Goal: Task Accomplishment & Management: Use online tool/utility

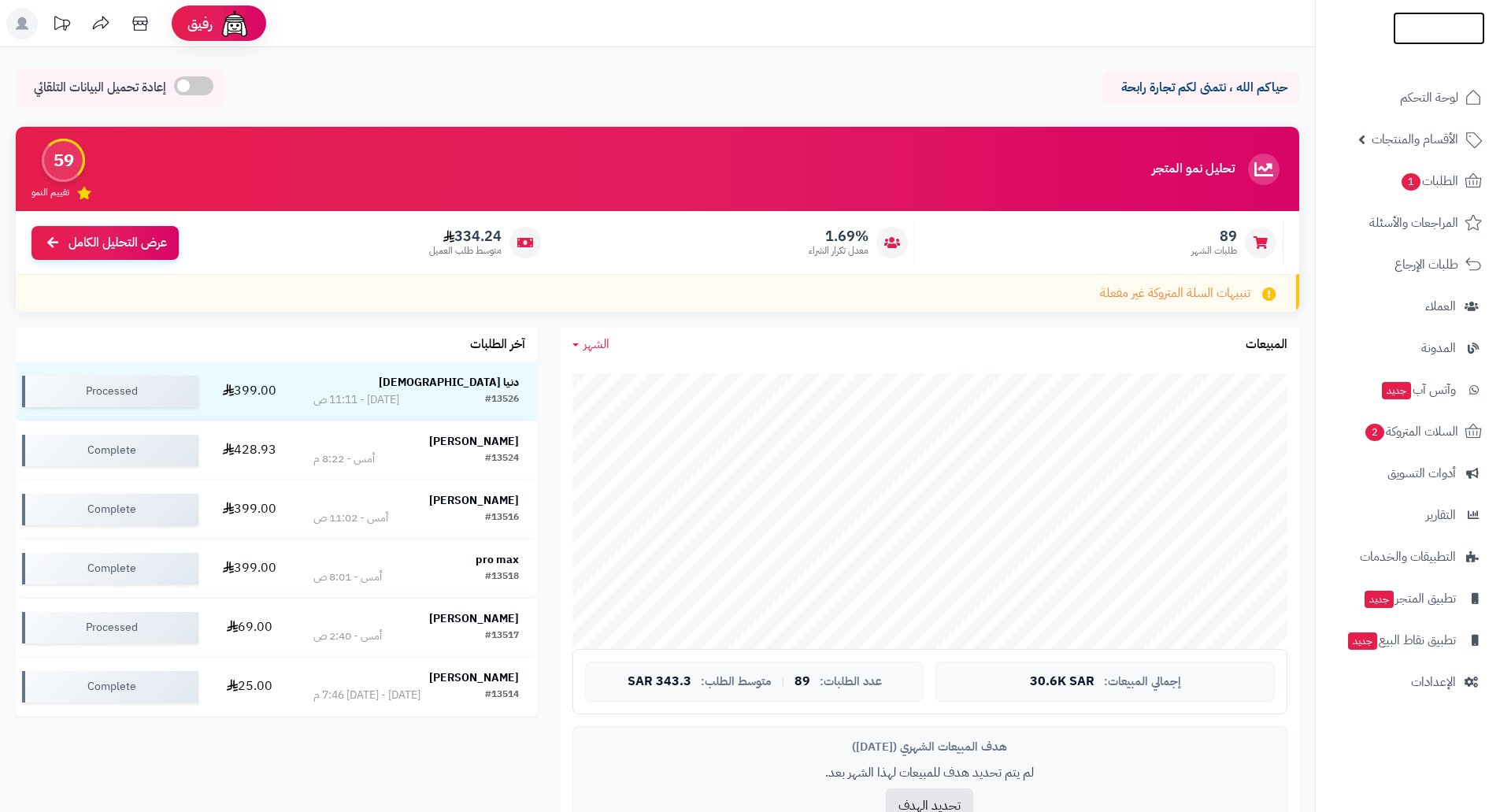
click at [791, 44] on img at bounding box center [1439, 60] width 93 height 33
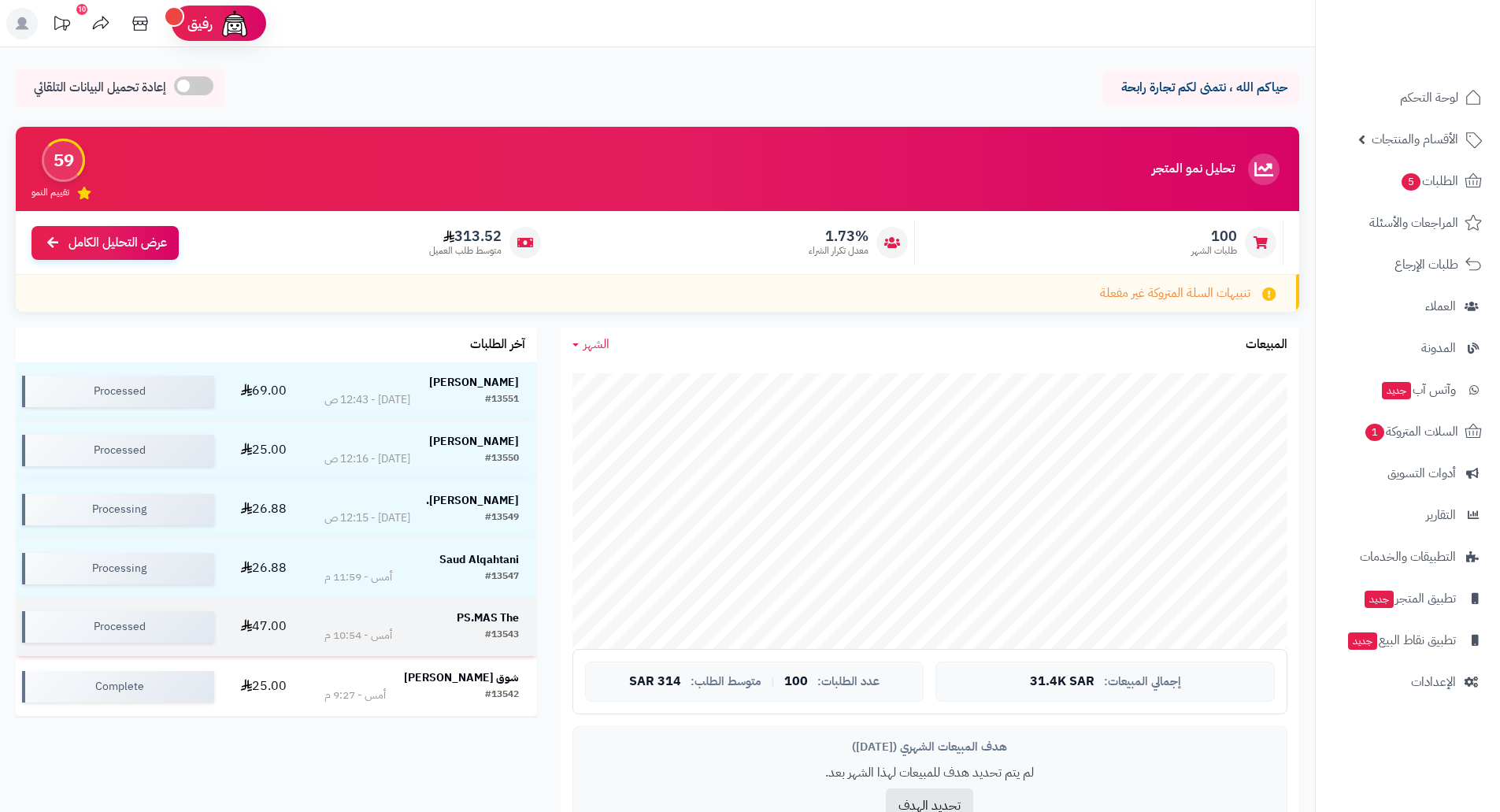
click at [477, 612] on strong "PS.MAS The" at bounding box center [487, 617] width 63 height 16
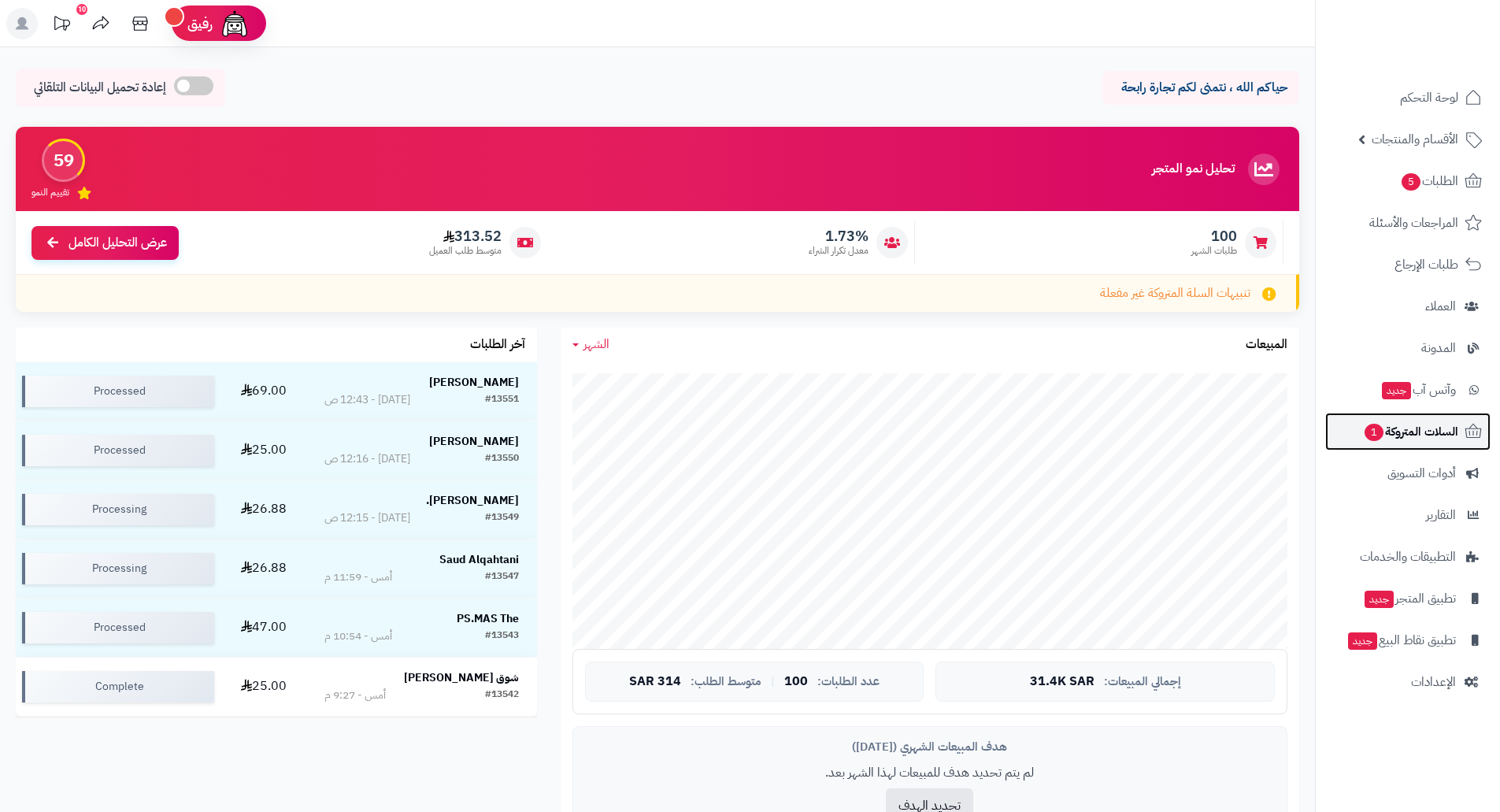
click at [1425, 439] on span "السلات المتروكة 1" at bounding box center [1410, 432] width 95 height 22
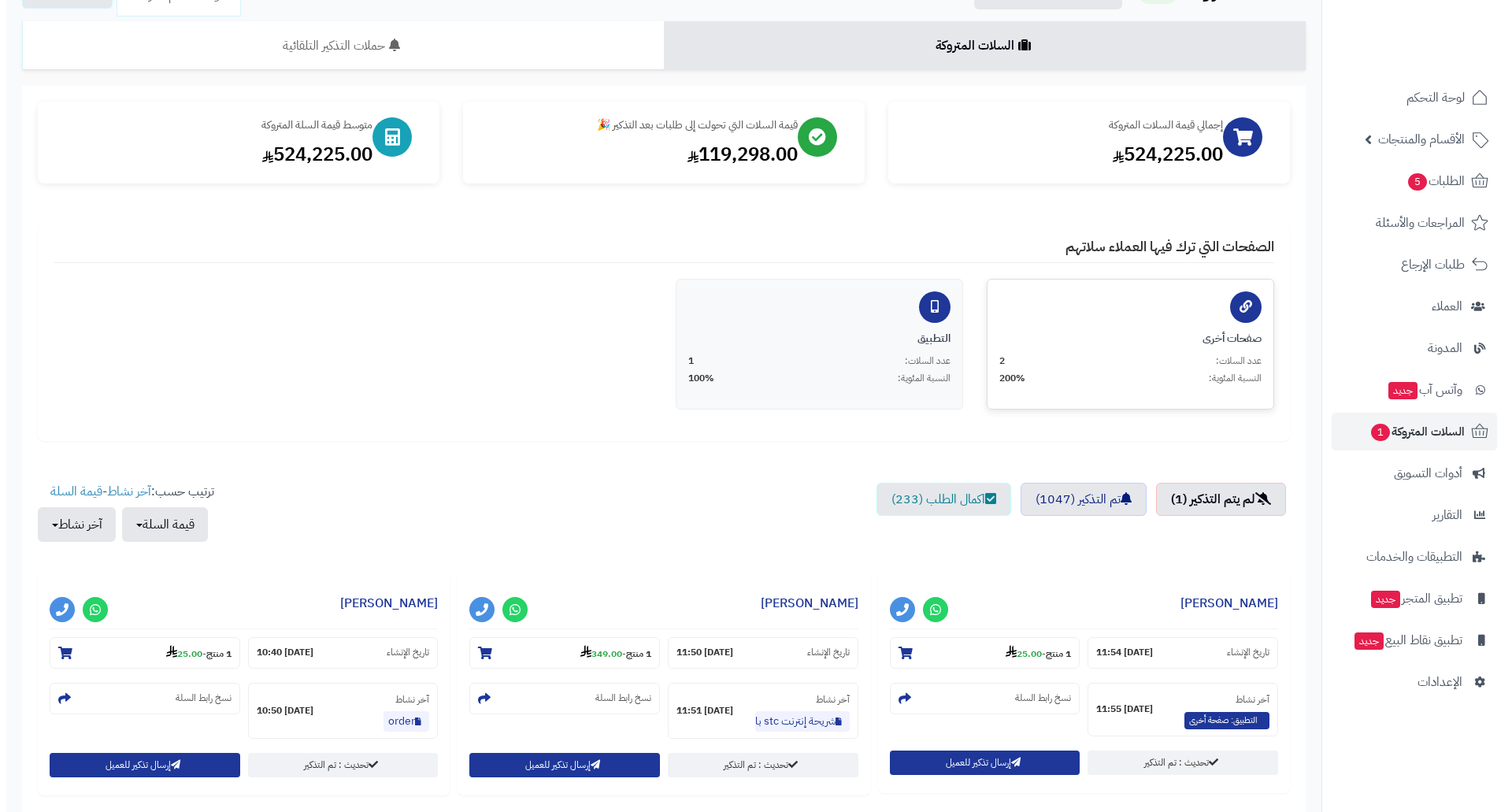
scroll to position [236, 0]
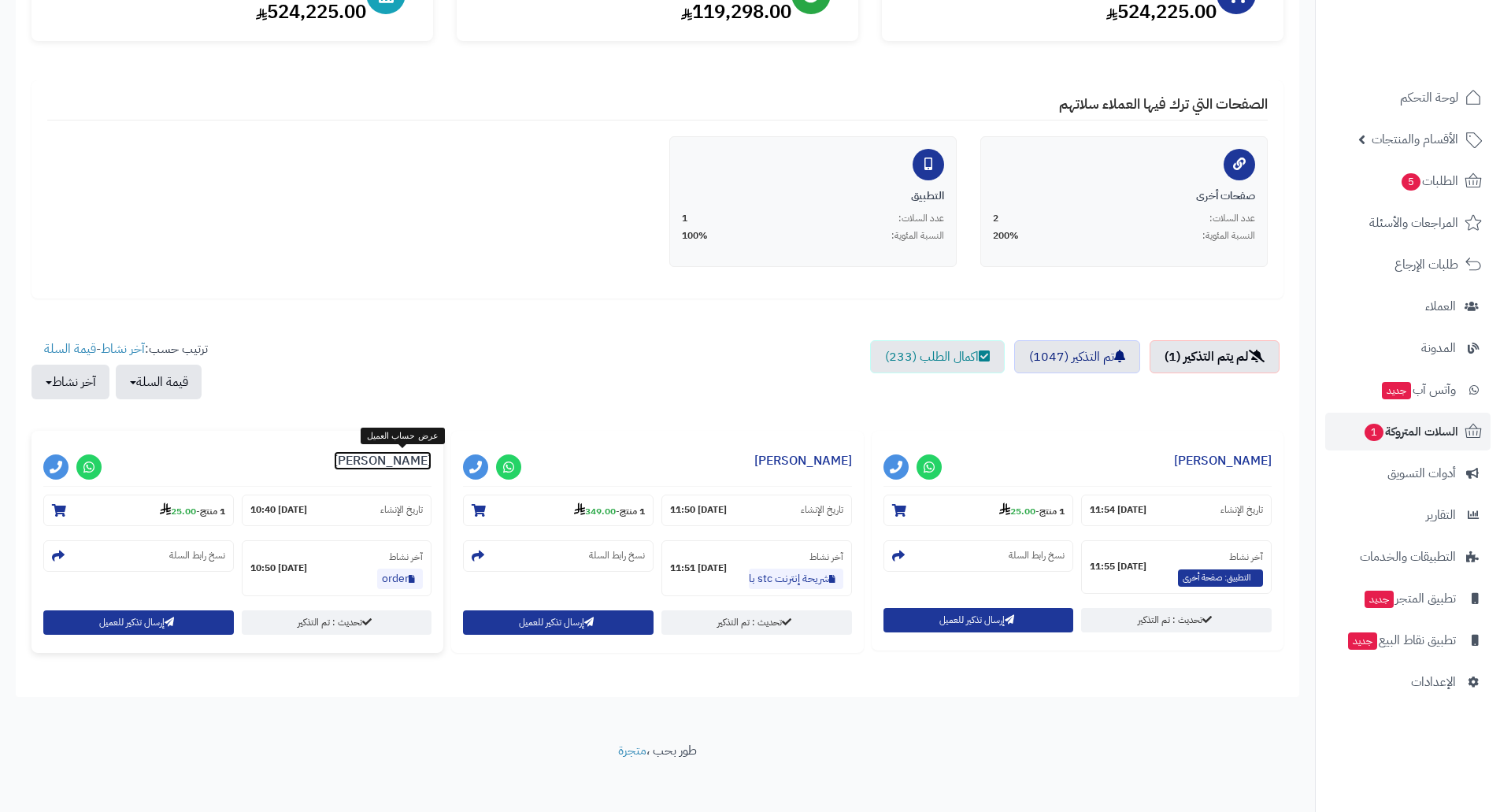
click at [383, 464] on link "شوق العنزي" at bounding box center [383, 461] width 98 height 19
click at [182, 512] on strong "25.00" at bounding box center [178, 510] width 36 height 15
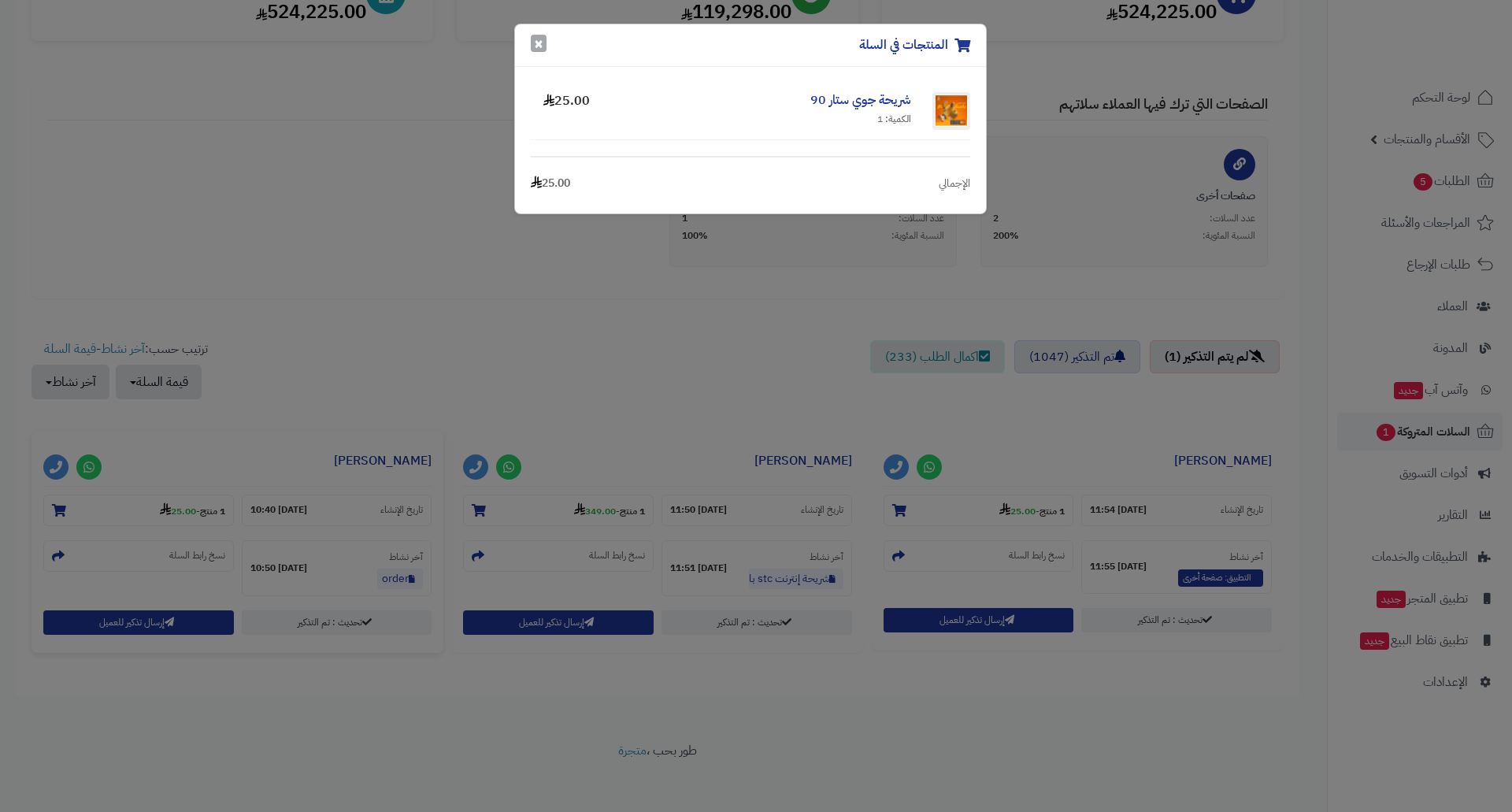
click at [539, 44] on button "×" at bounding box center [539, 43] width 15 height 17
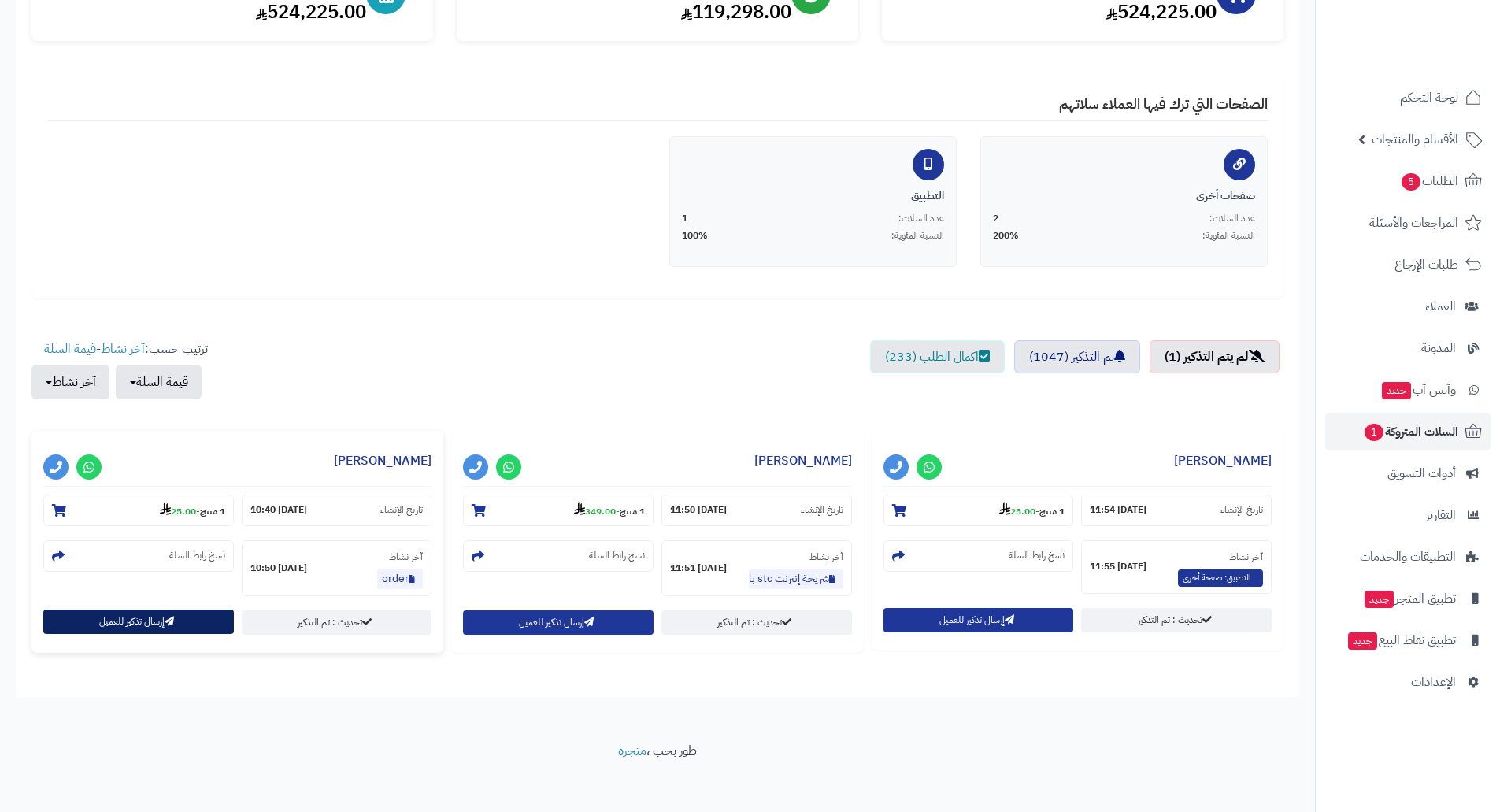
click at [150, 618] on button "إرسال تذكير للعميل" at bounding box center [139, 621] width 190 height 24
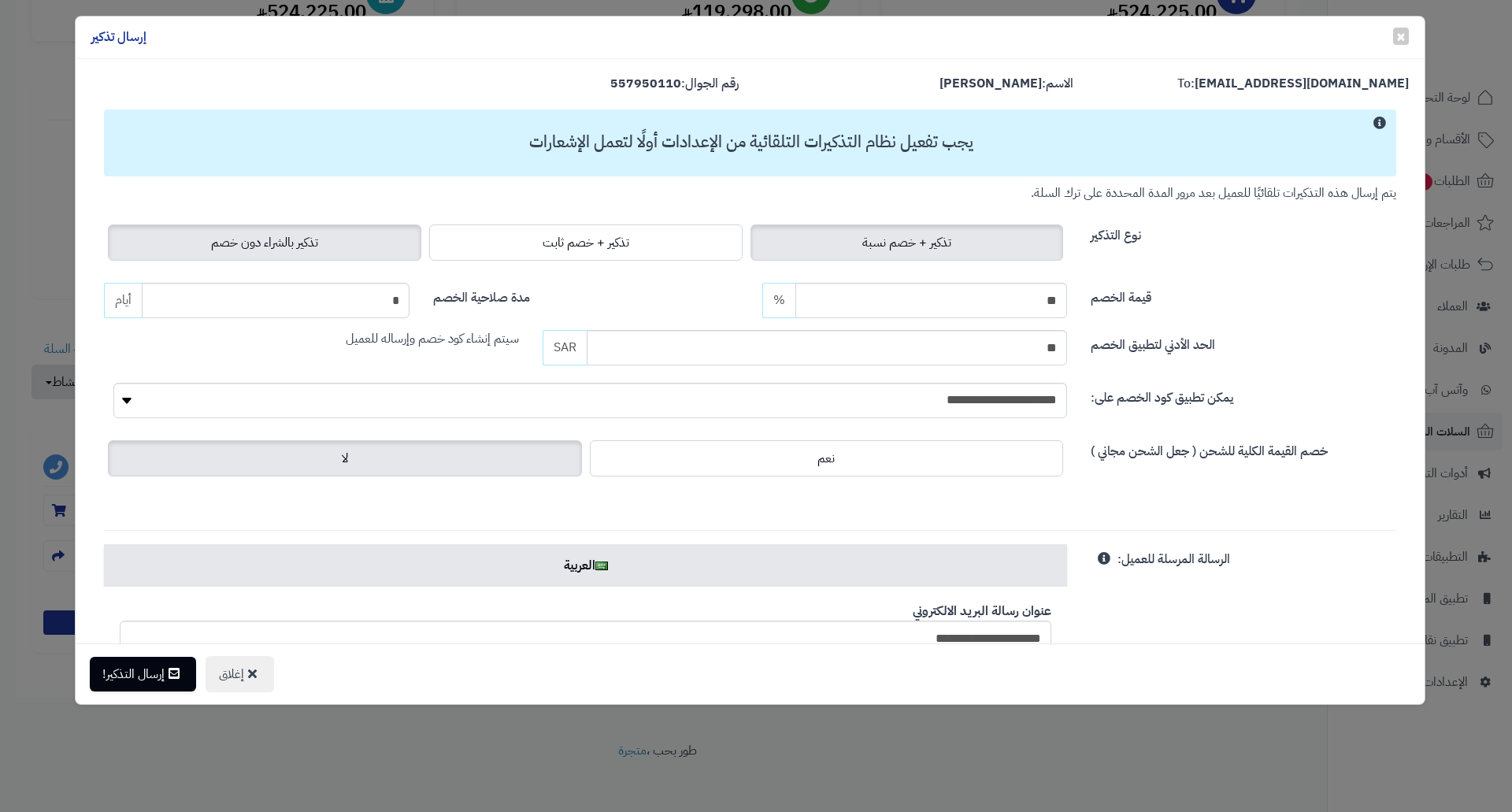
click at [312, 247] on span "تذكير بالشراء دون خصم" at bounding box center [264, 242] width 107 height 19
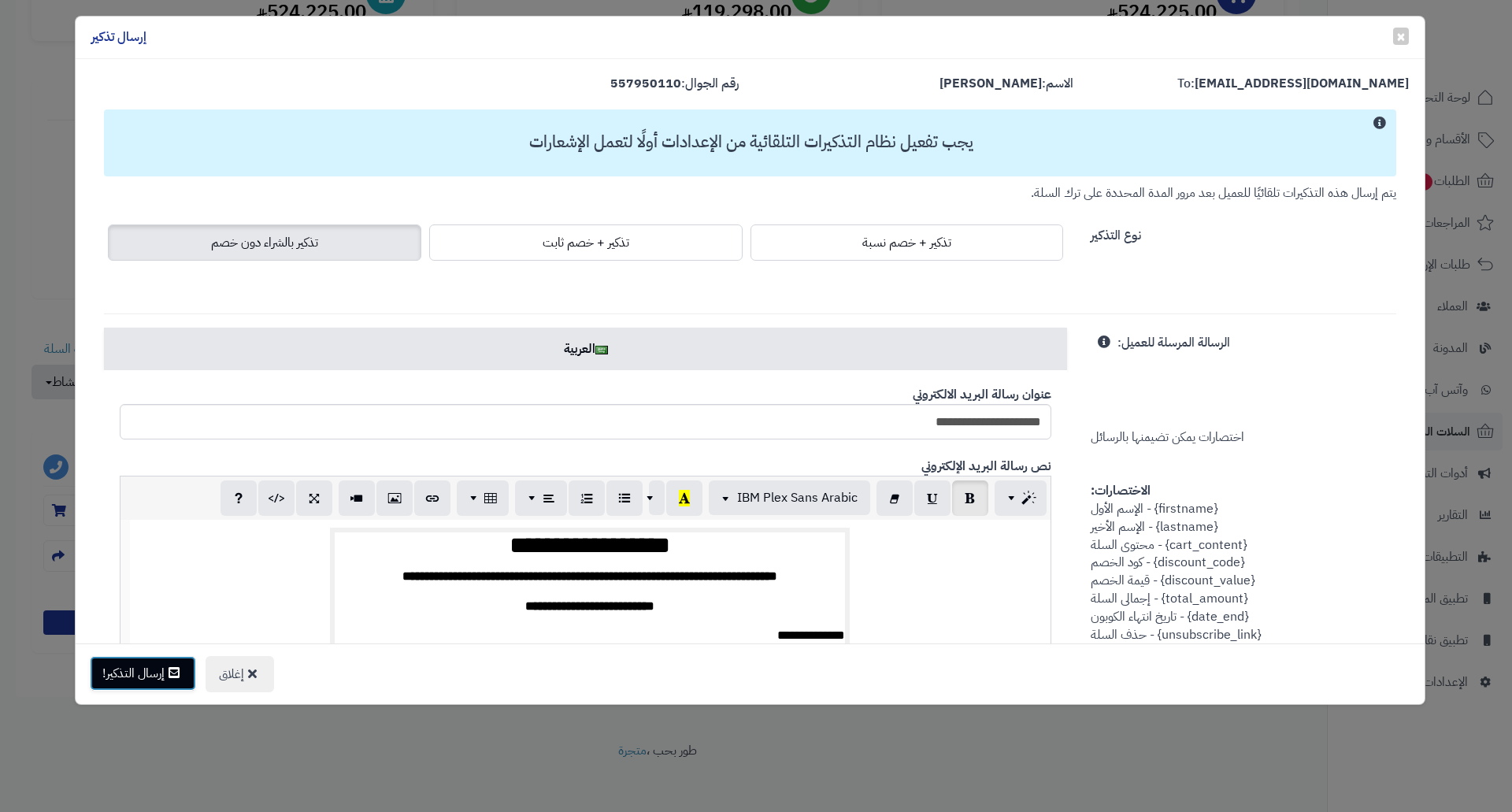
click at [172, 677] on icon at bounding box center [174, 672] width 11 height 13
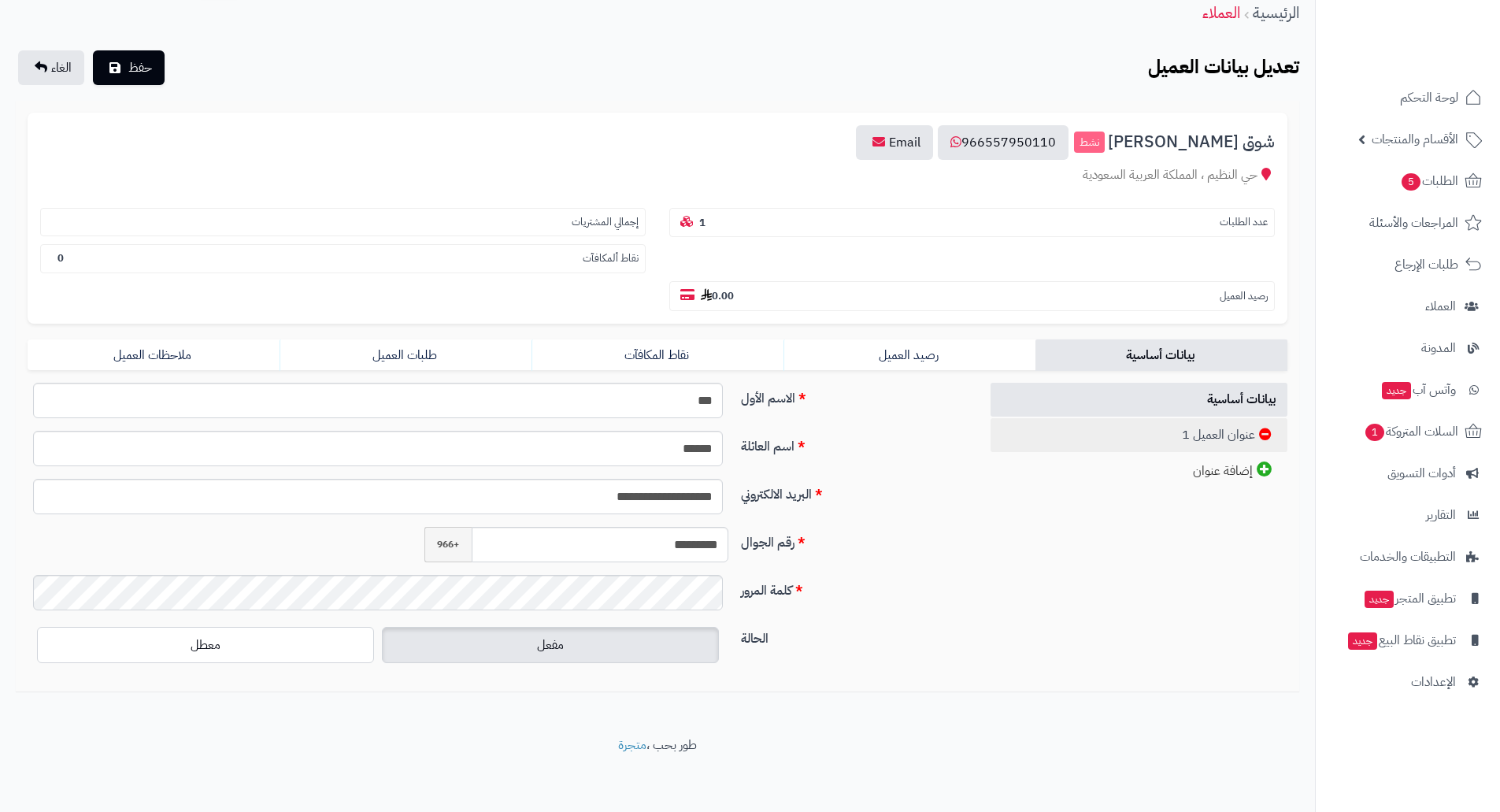
scroll to position [69, 0]
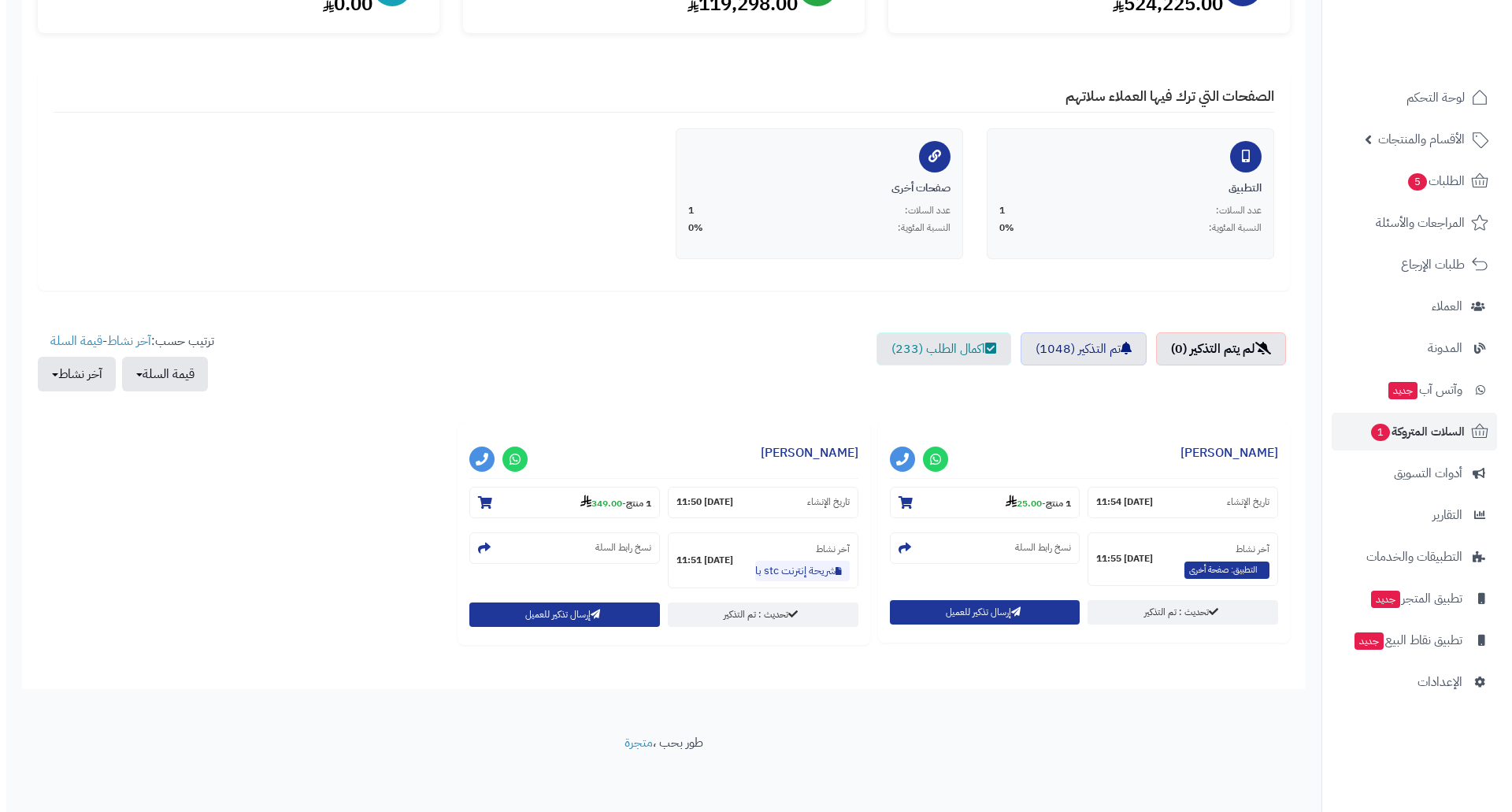
scroll to position [245, 0]
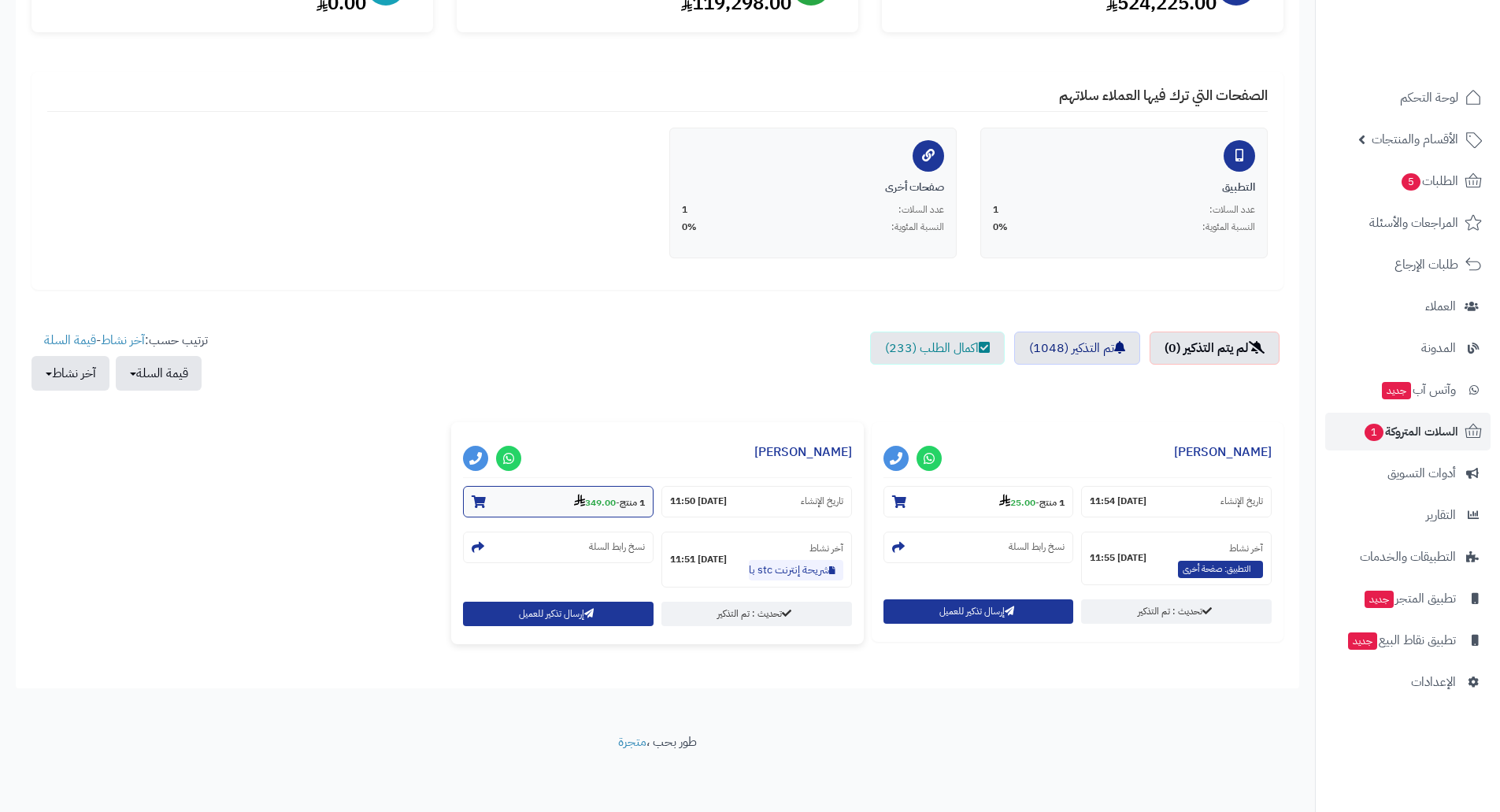
click at [589, 508] on strong "349.00" at bounding box center [595, 502] width 42 height 15
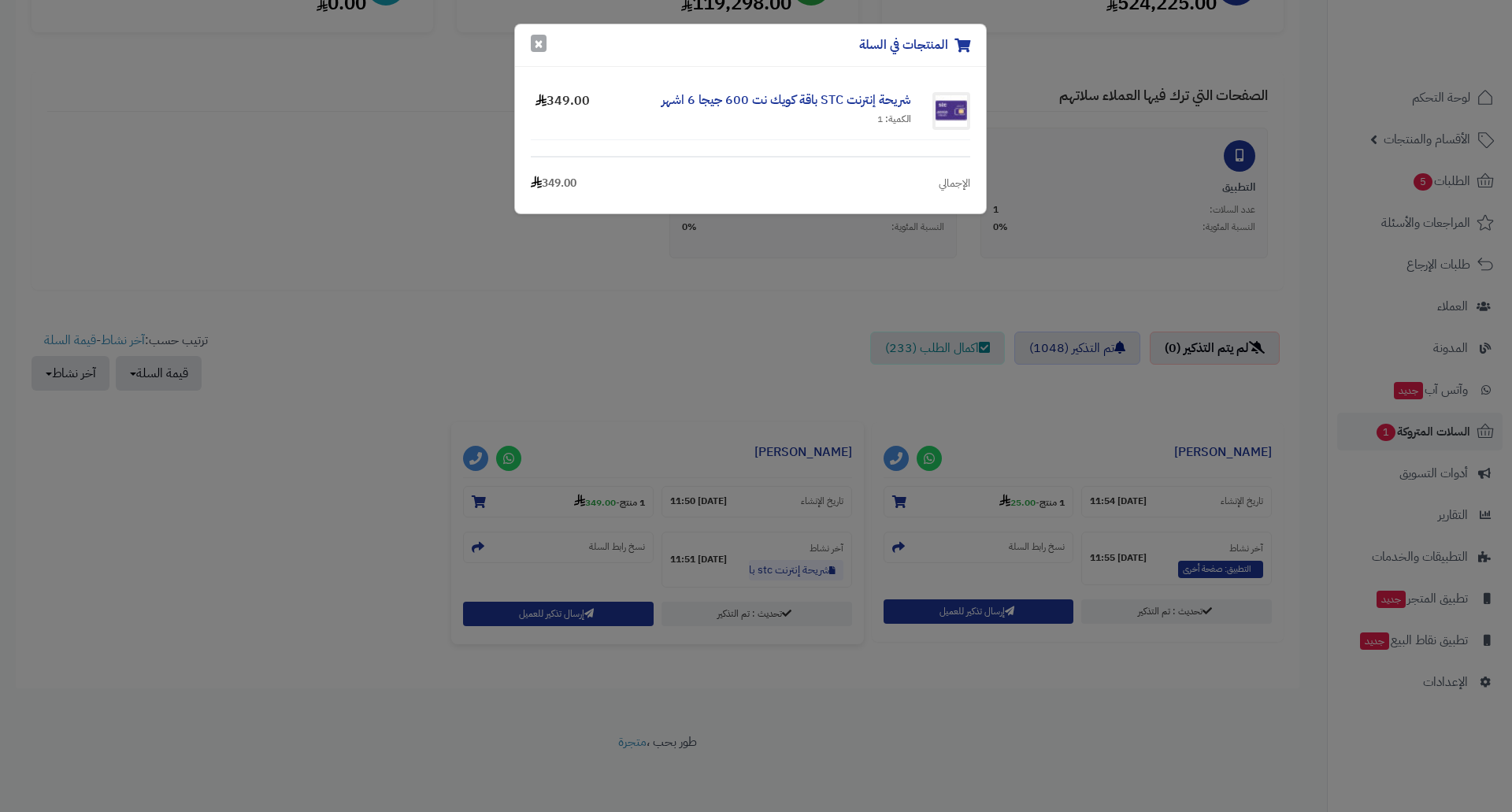
click at [535, 48] on button "×" at bounding box center [539, 43] width 15 height 17
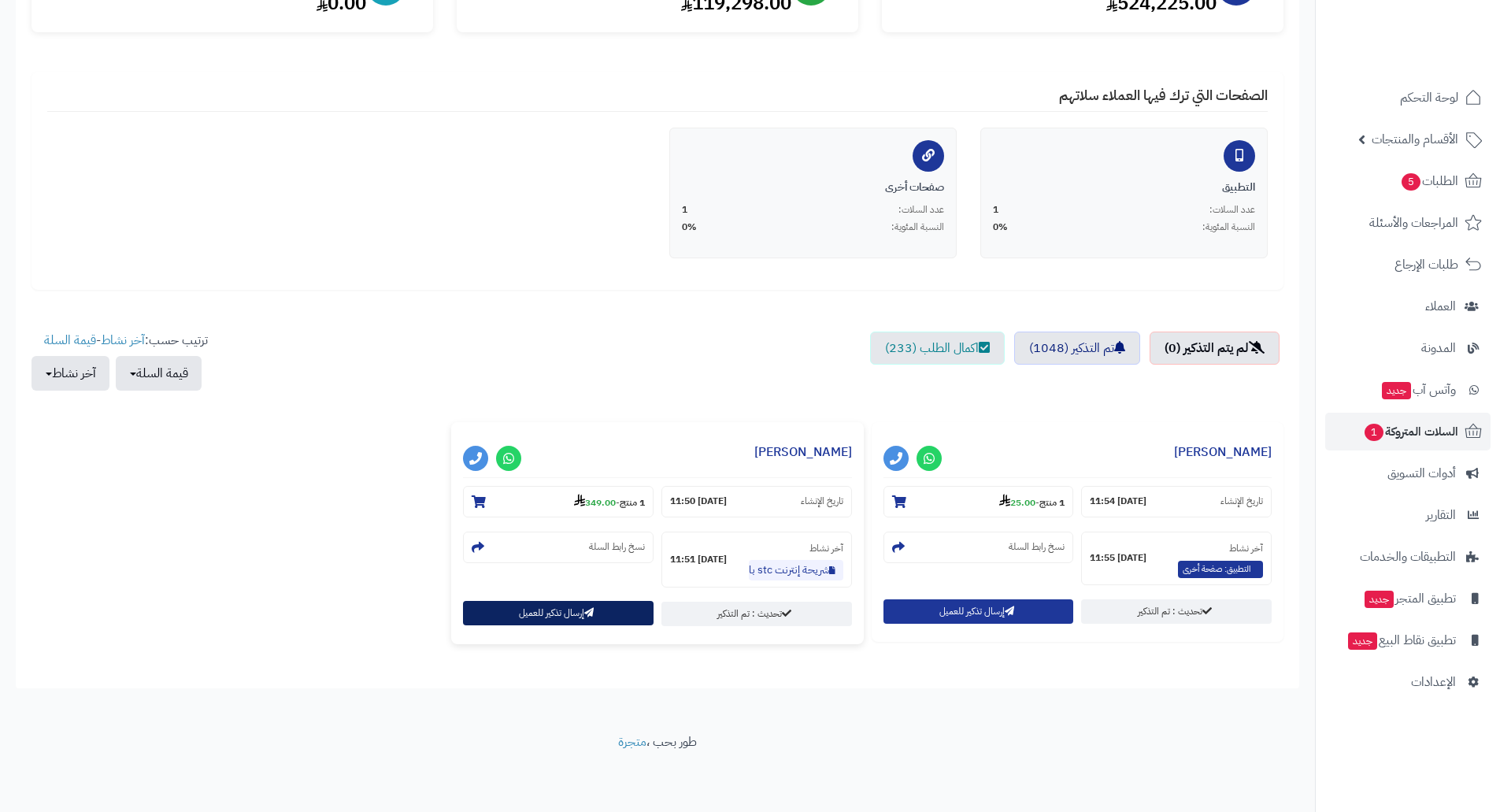
click at [567, 618] on button "إرسال تذكير للعميل" at bounding box center [558, 612] width 190 height 24
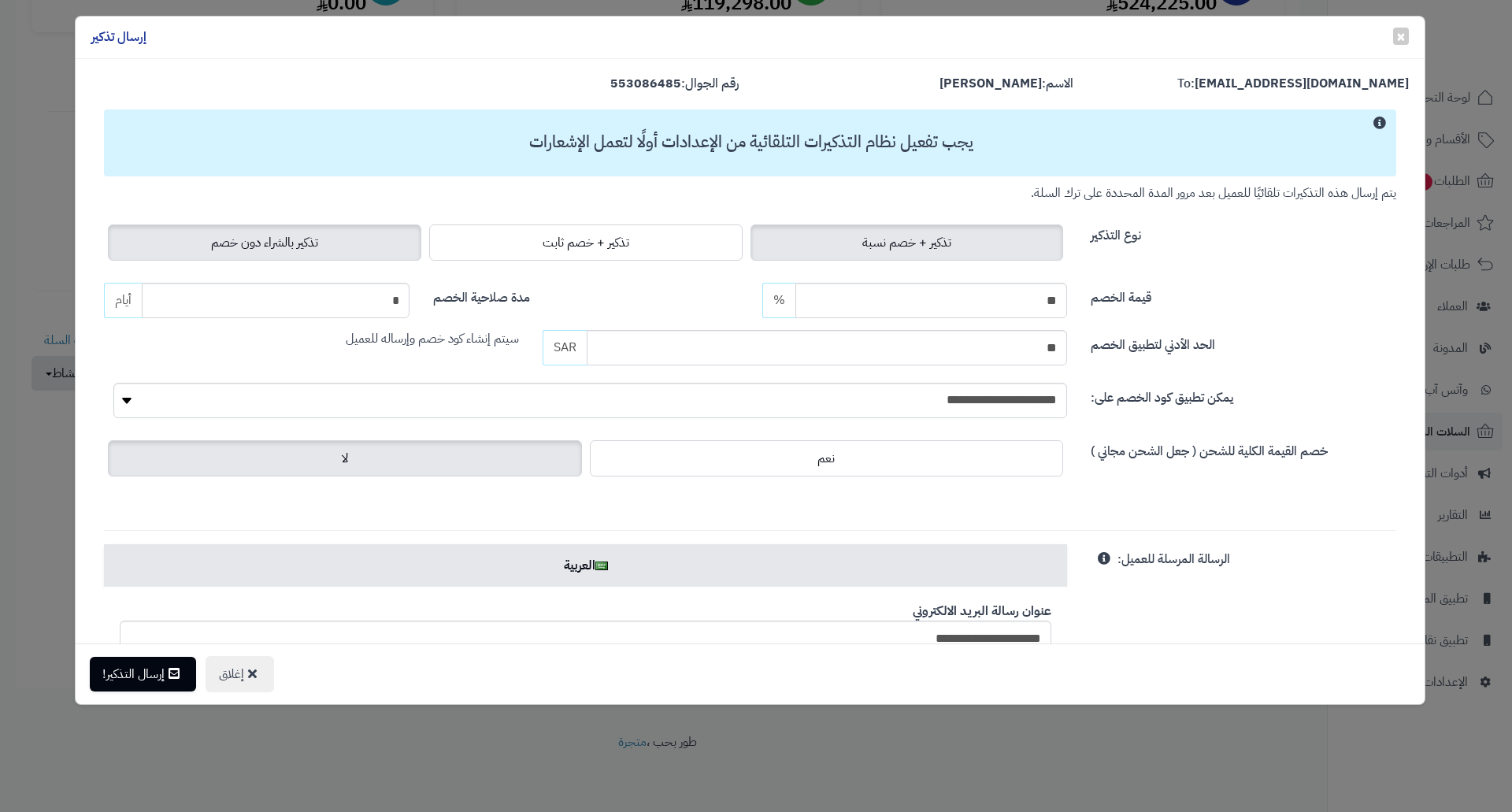
click at [302, 247] on span "تذكير بالشراء دون خصم" at bounding box center [264, 242] width 107 height 19
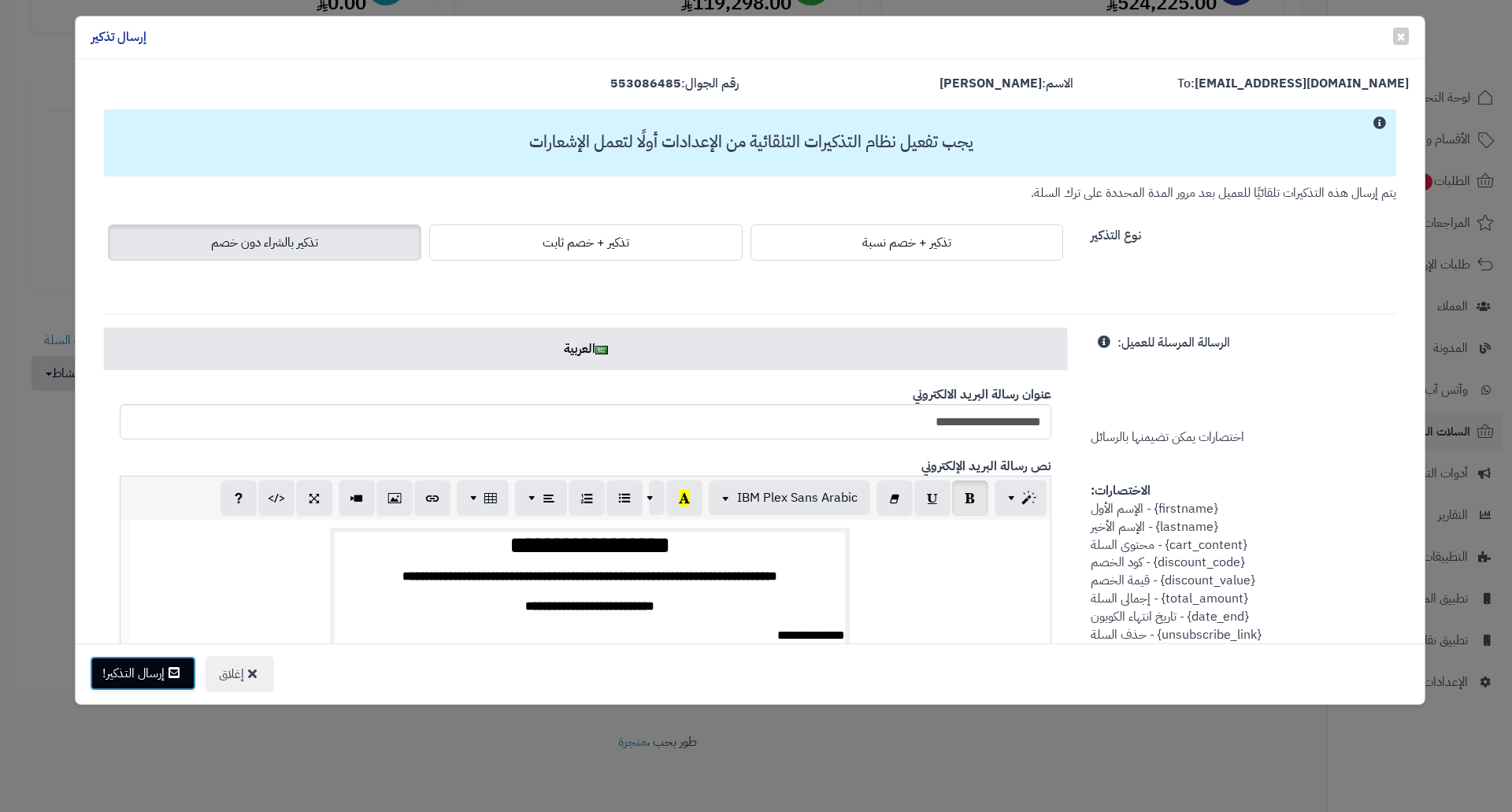
click at [150, 675] on button "إرسال التذكير!" at bounding box center [143, 673] width 106 height 34
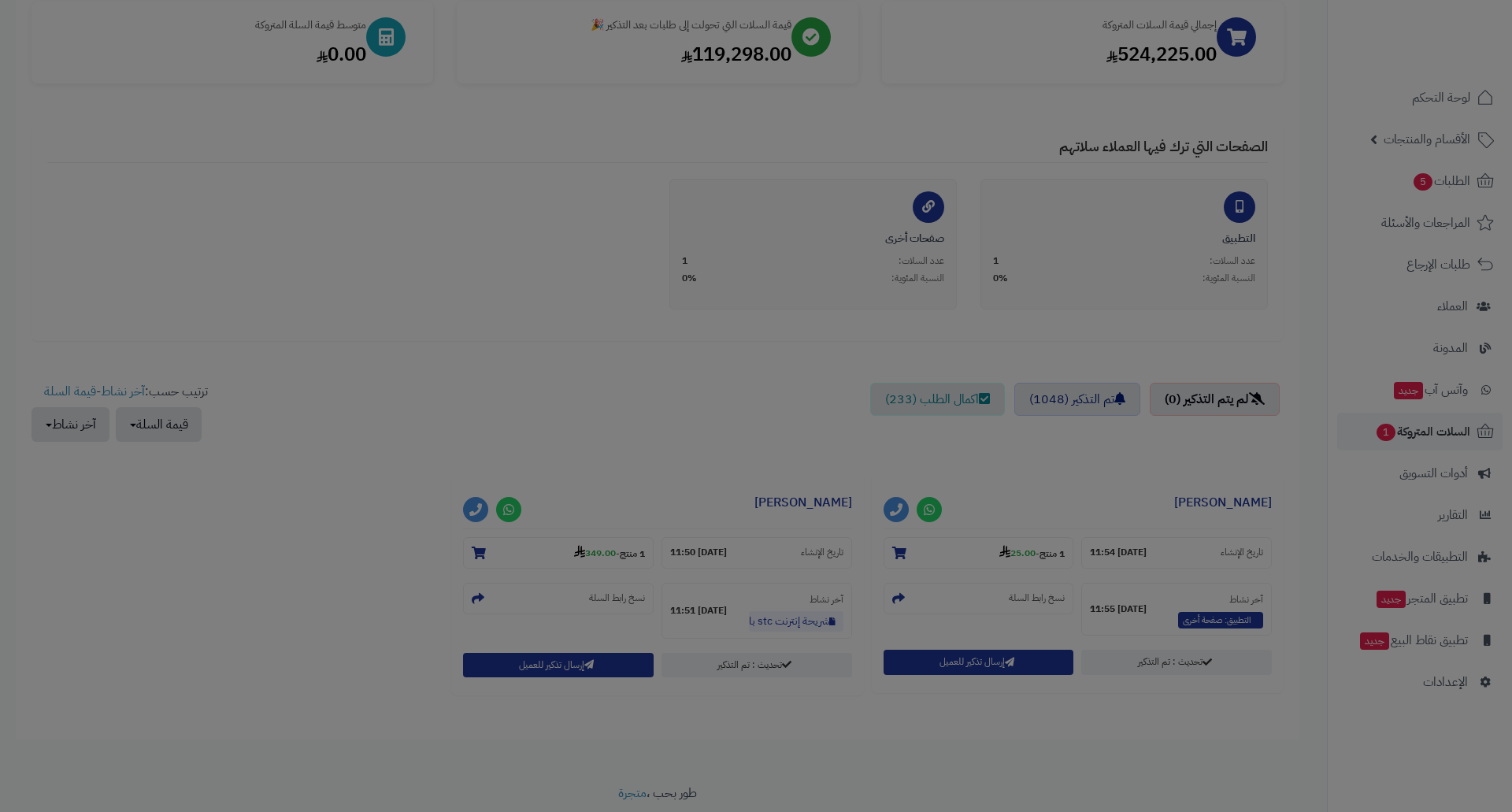
scroll to position [296, 0]
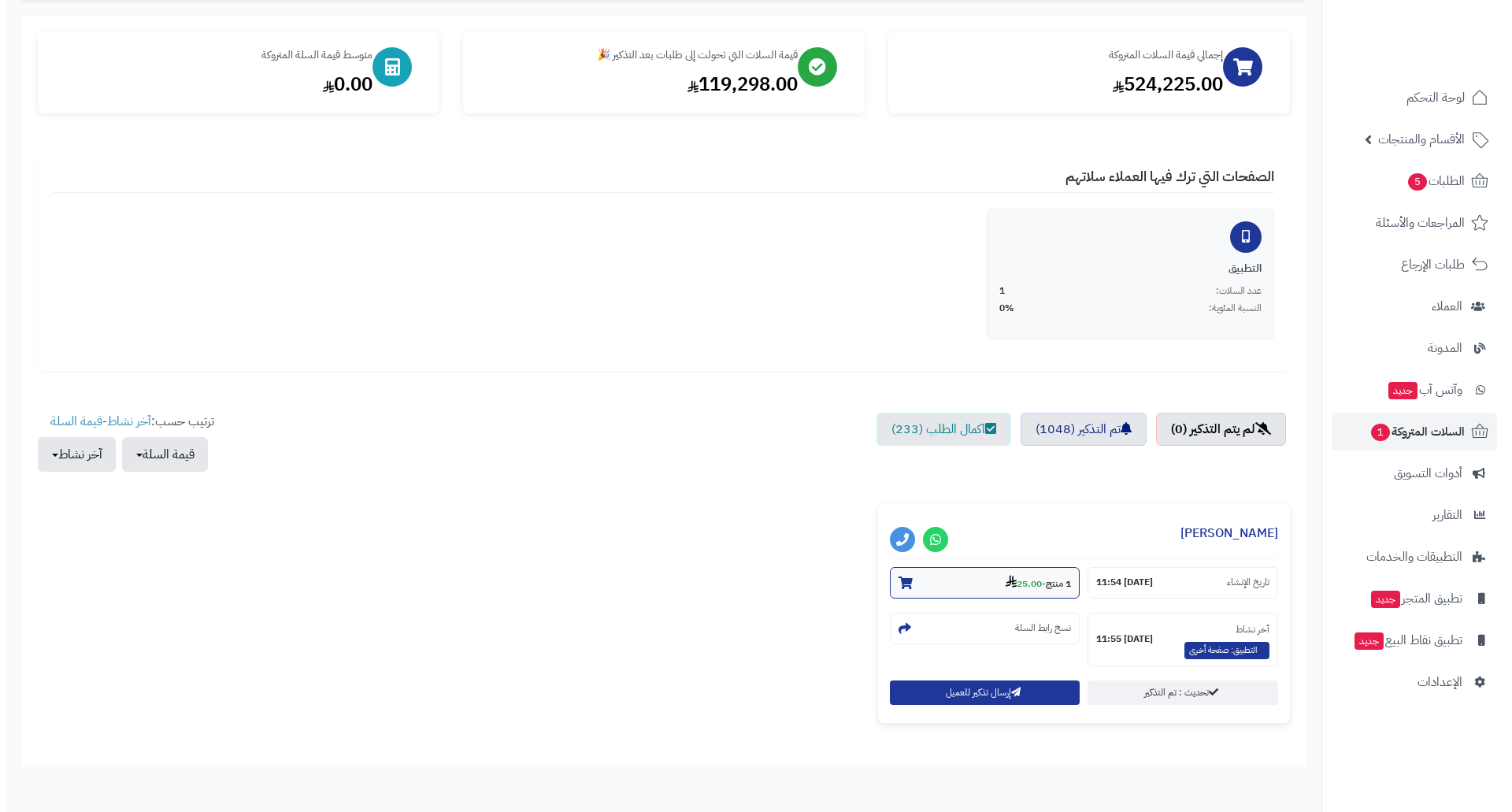
scroll to position [236, 0]
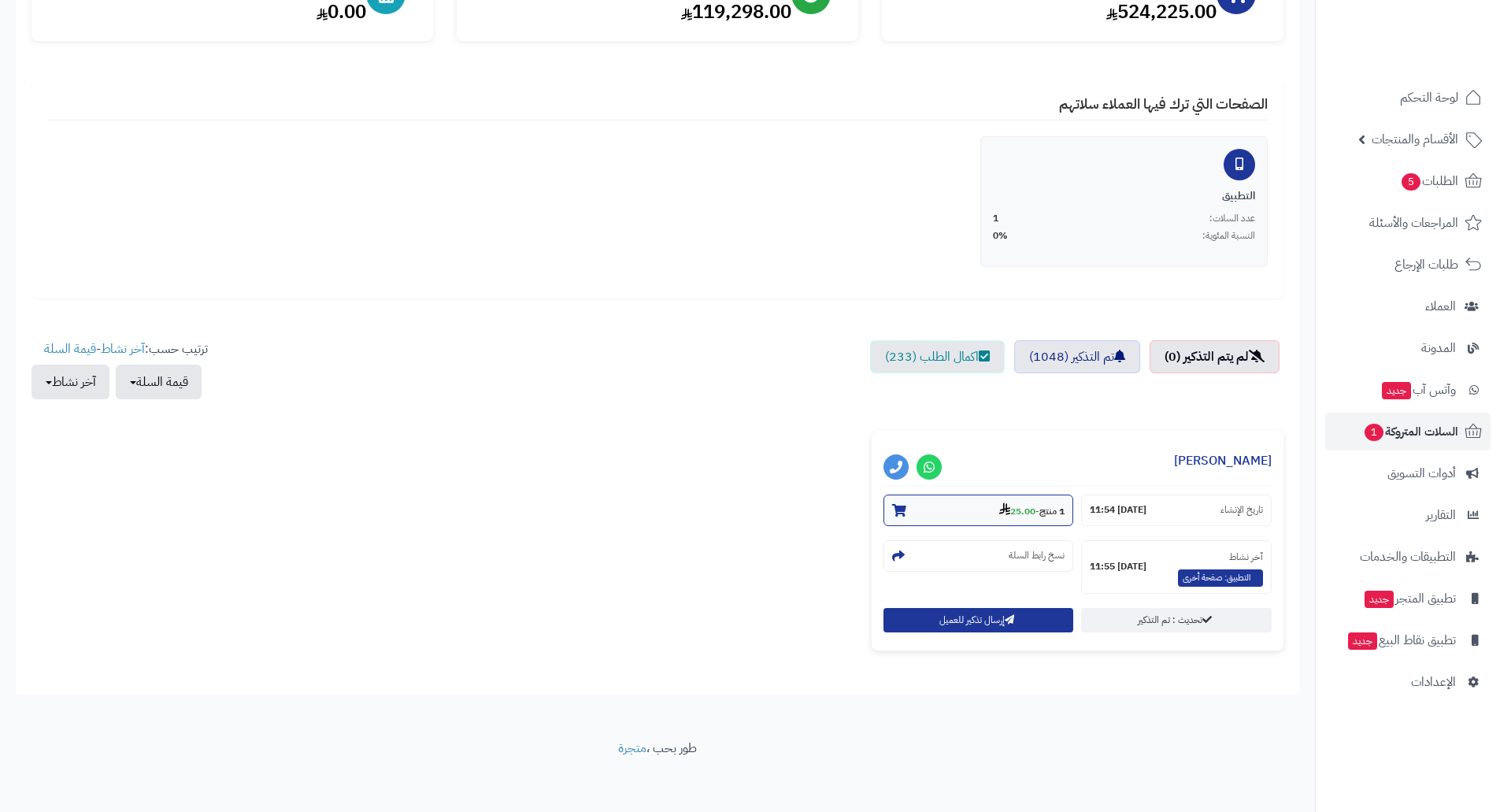
click at [1028, 511] on strong "25.00" at bounding box center [1017, 510] width 36 height 15
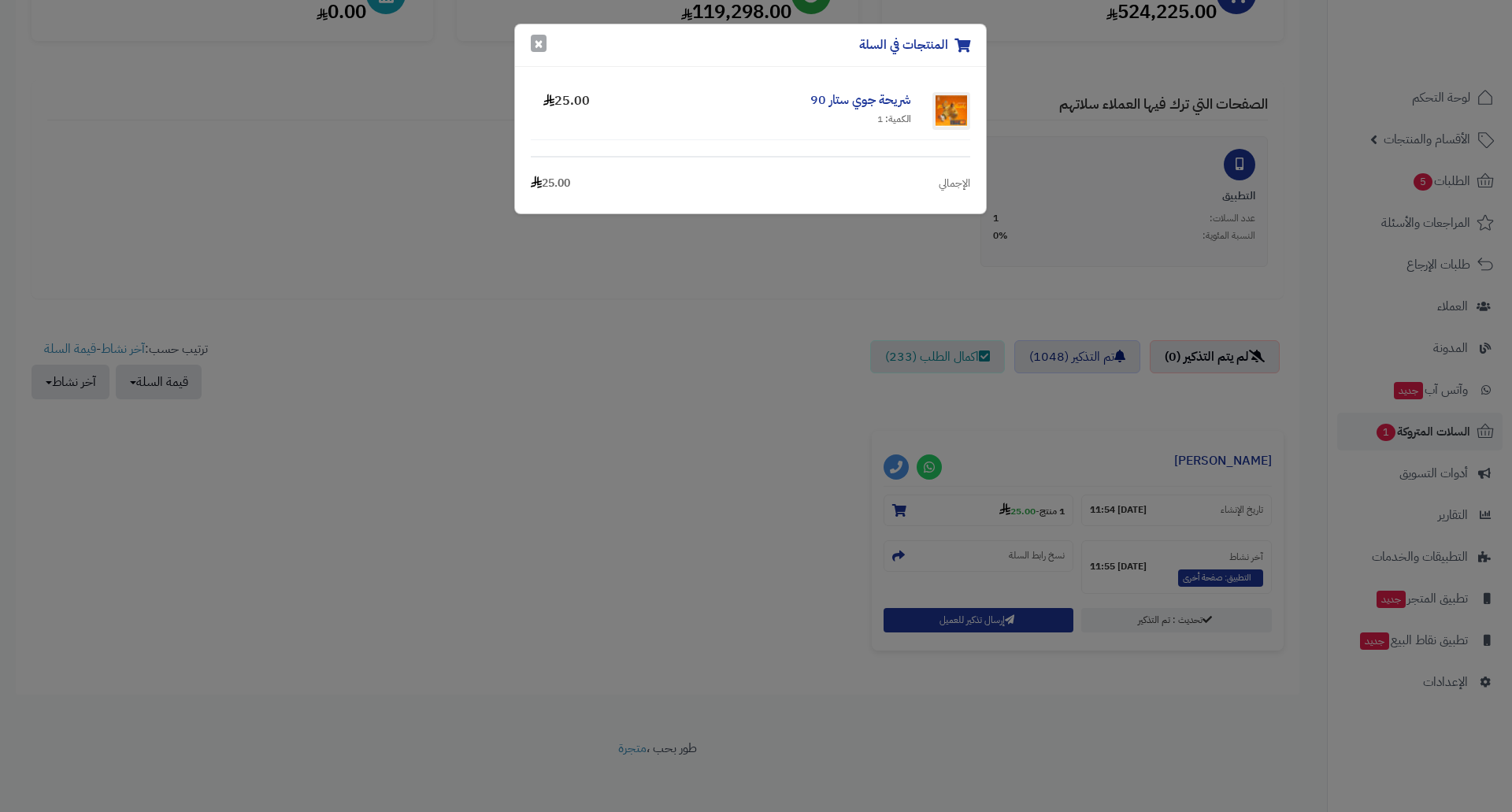
click at [532, 49] on button "×" at bounding box center [539, 43] width 15 height 17
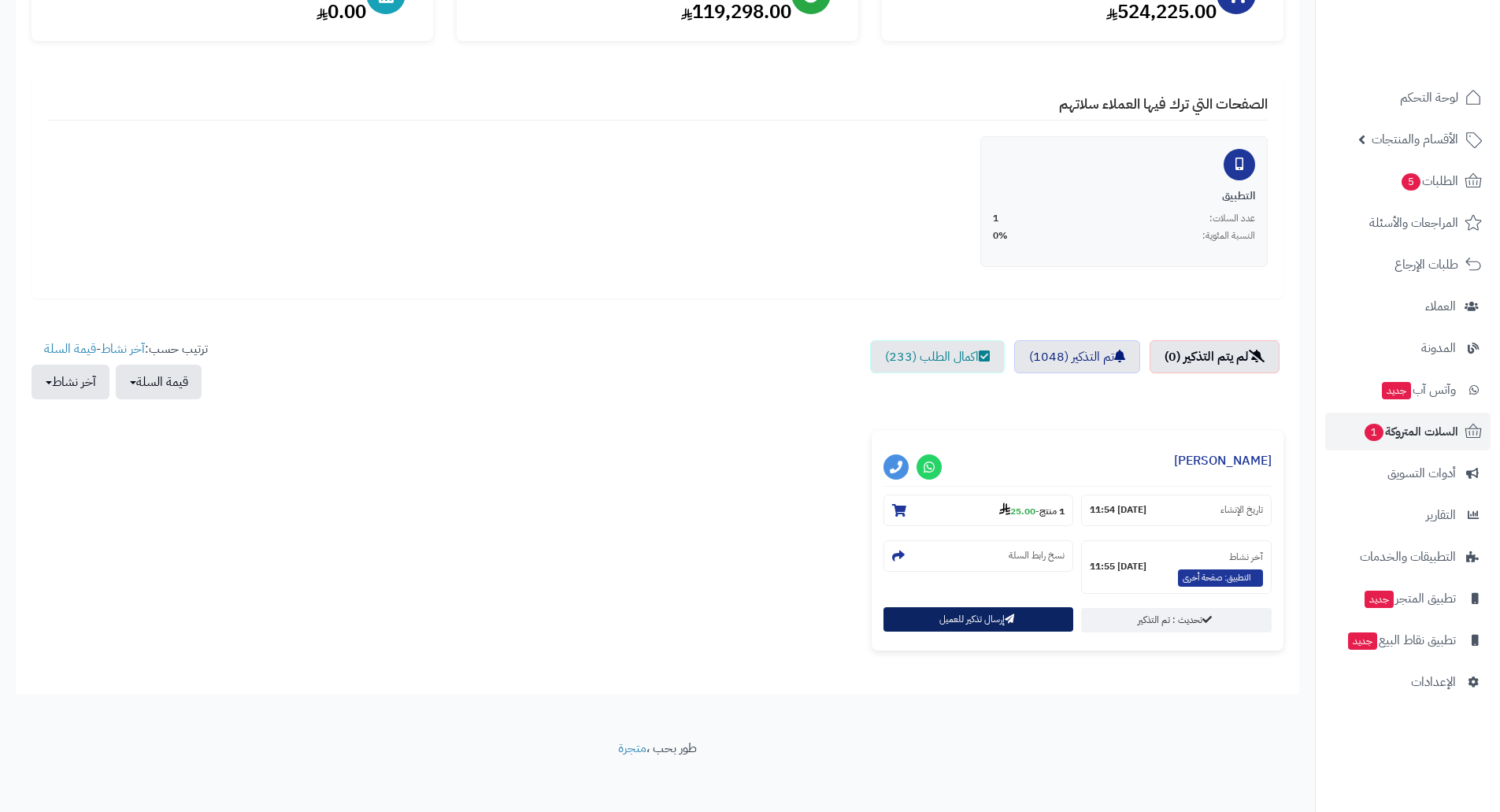
click at [975, 621] on button "إرسال تذكير للعميل" at bounding box center [978, 619] width 190 height 24
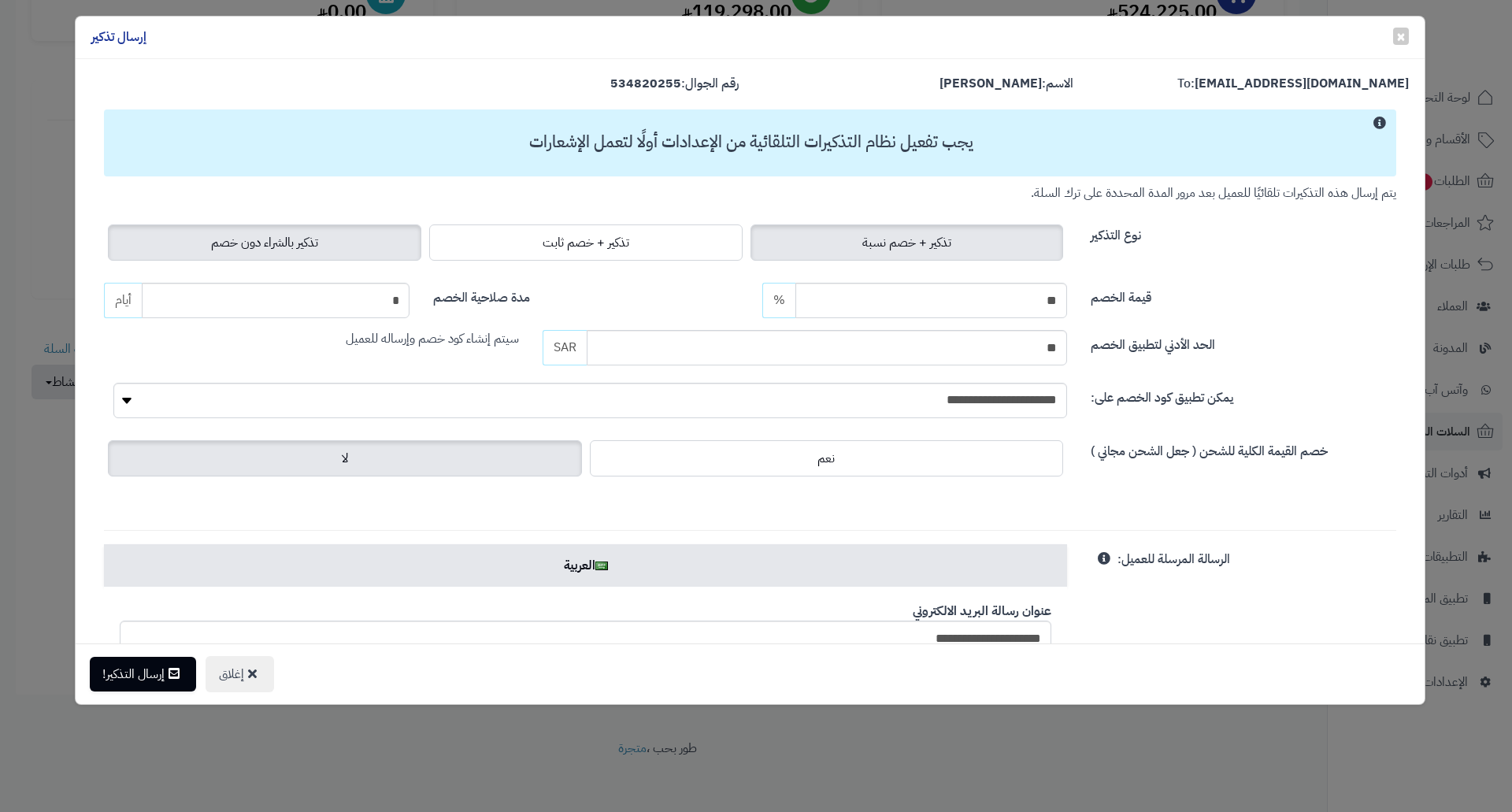
click at [283, 242] on span "تذكير بالشراء دون خصم" at bounding box center [264, 242] width 107 height 19
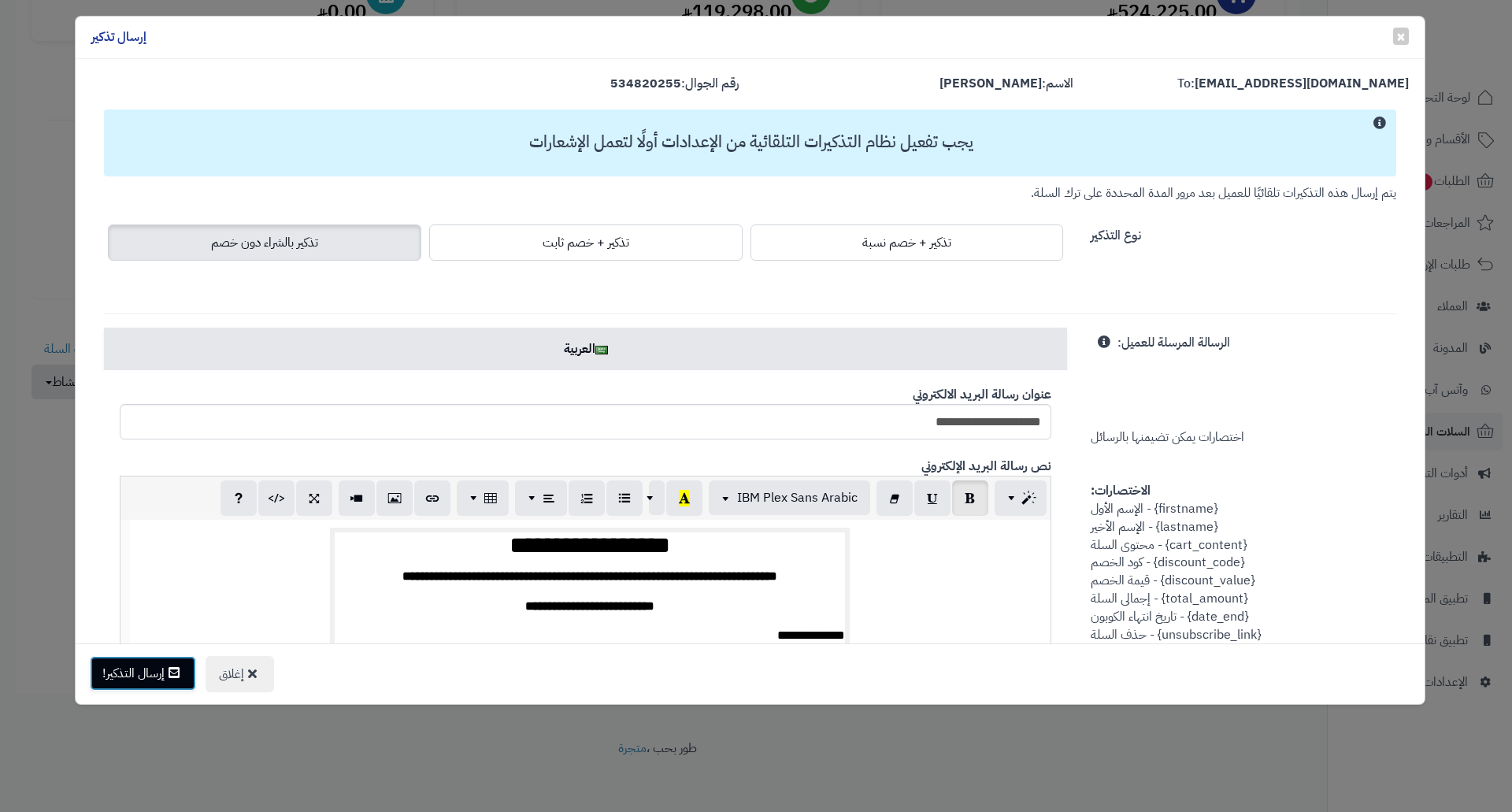
click at [165, 666] on button "إرسال التذكير!" at bounding box center [143, 673] width 106 height 34
